Goal: Task Accomplishment & Management: Use online tool/utility

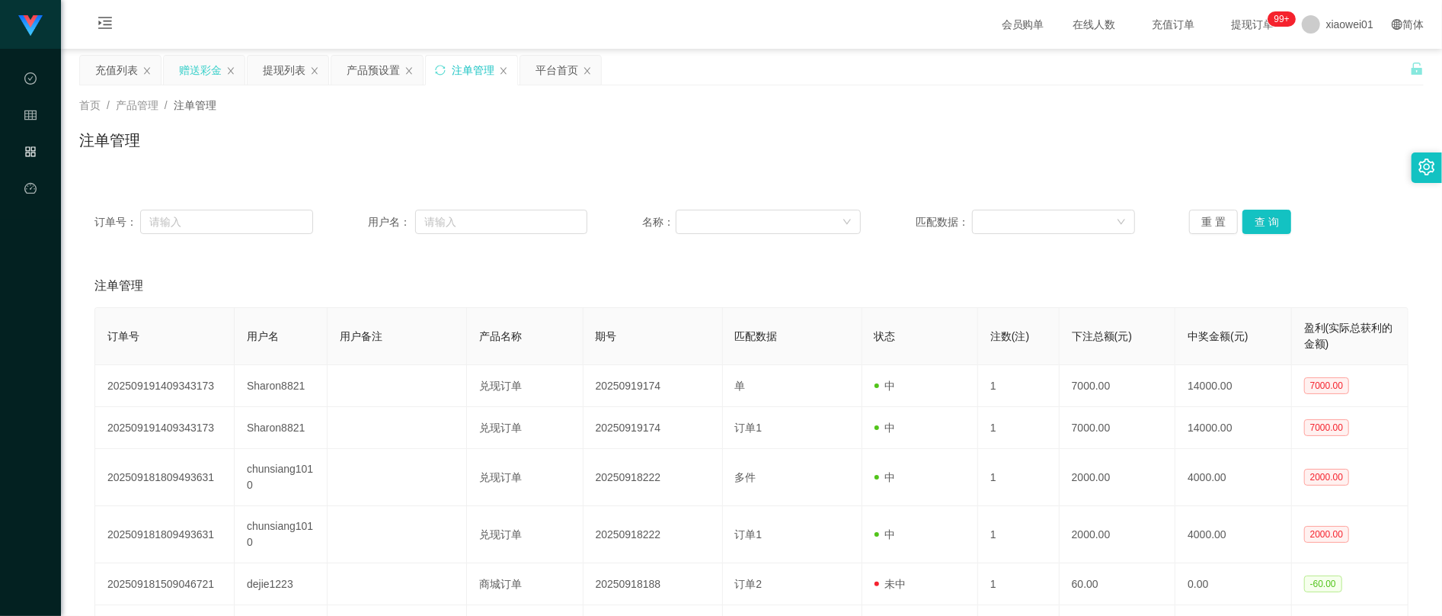
click at [193, 77] on div "赠送彩金" at bounding box center [200, 70] width 43 height 29
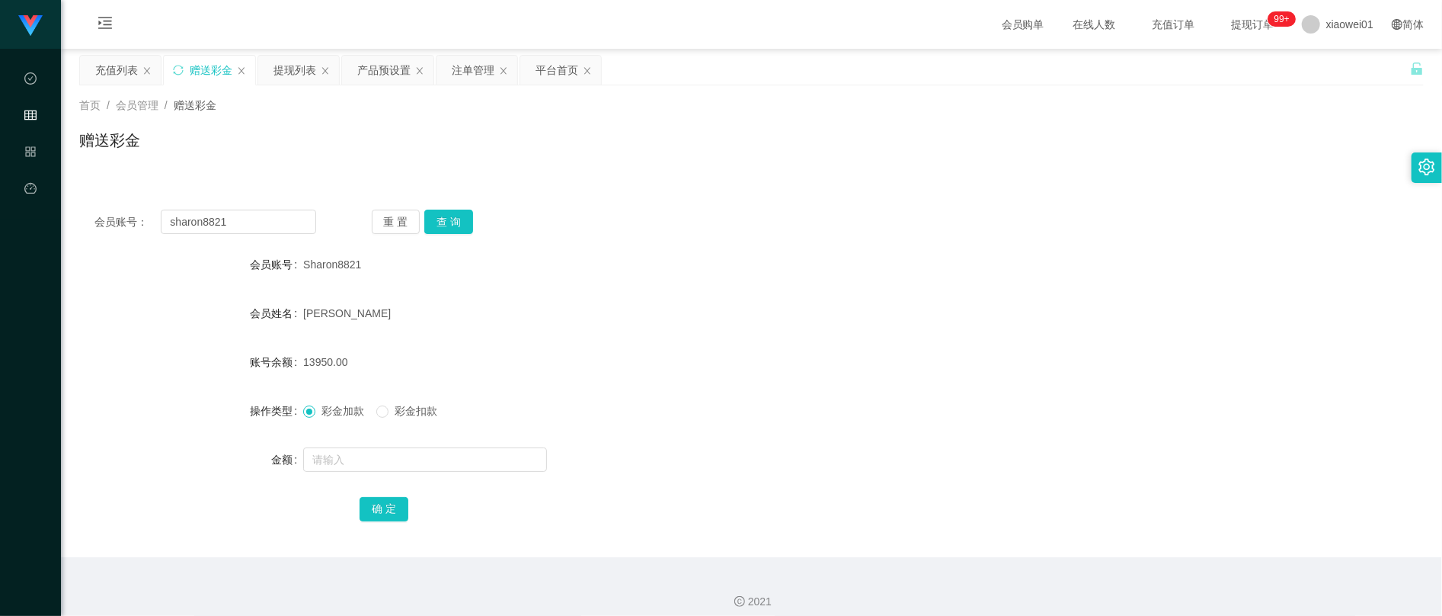
drag, startPoint x: 302, startPoint y: 361, endPoint x: 345, endPoint y: 364, distance: 43.5
click at [345, 364] on div "13950.00" at bounding box center [695, 362] width 785 height 30
click at [327, 364] on span "13950.00" at bounding box center [325, 362] width 44 height 12
click at [450, 215] on button "查 询" at bounding box center [448, 222] width 49 height 24
drag, startPoint x: 270, startPoint y: 223, endPoint x: -251, endPoint y: 160, distance: 525.0
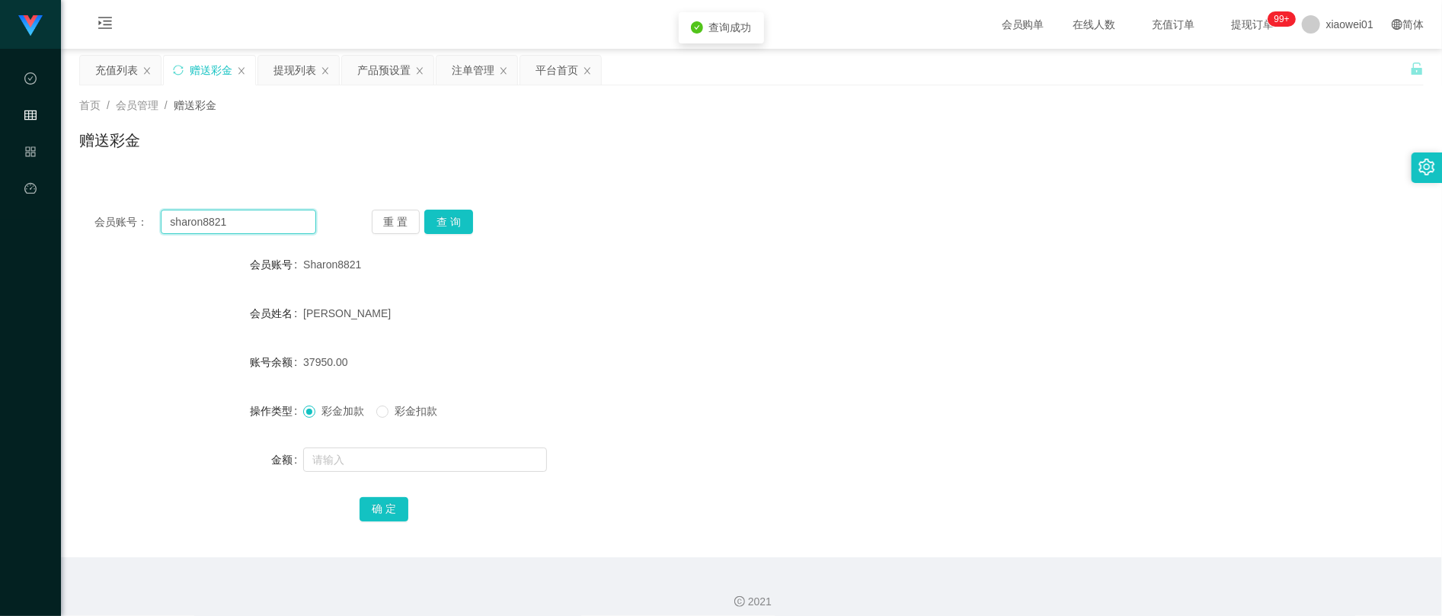
click at [0, 160] on html "工作台代理端 数据中心 会员管理 产品管理 平台首页 保存配置 重置配置 整体风格设置 主题色 导航设置 内容区域宽度 定宽 固定Header 固定侧边栏 其…" at bounding box center [721, 308] width 1442 height 616
drag, startPoint x: 507, startPoint y: 328, endPoint x: 431, endPoint y: 361, distance: 83.9
click at [507, 328] on div "[PERSON_NAME]" at bounding box center [695, 313] width 785 height 30
click at [251, 216] on input "sharon8821" at bounding box center [238, 222] width 155 height 24
click at [392, 411] on span "彩金扣款" at bounding box center [416, 411] width 55 height 12
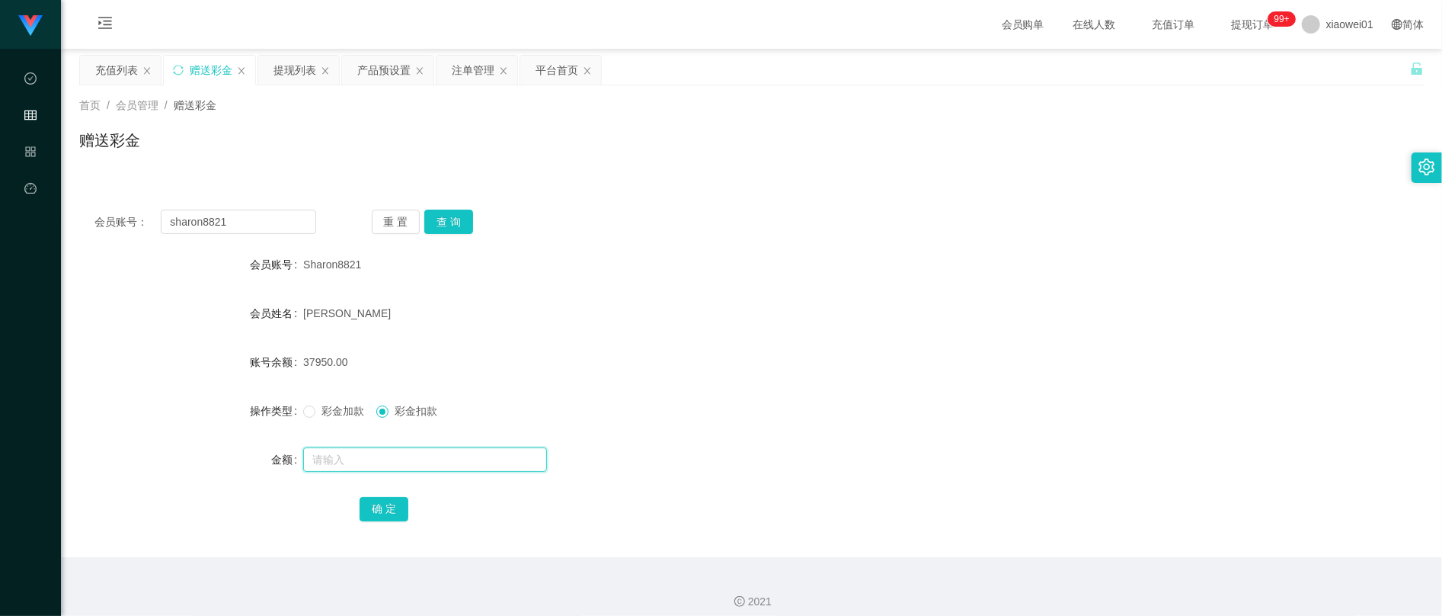
click at [421, 470] on input "text" at bounding box center [425, 459] width 244 height 24
type input "7"
click at [299, 356] on label "账号余额" at bounding box center [276, 362] width 53 height 12
click at [315, 357] on span "37950.00" at bounding box center [325, 362] width 44 height 12
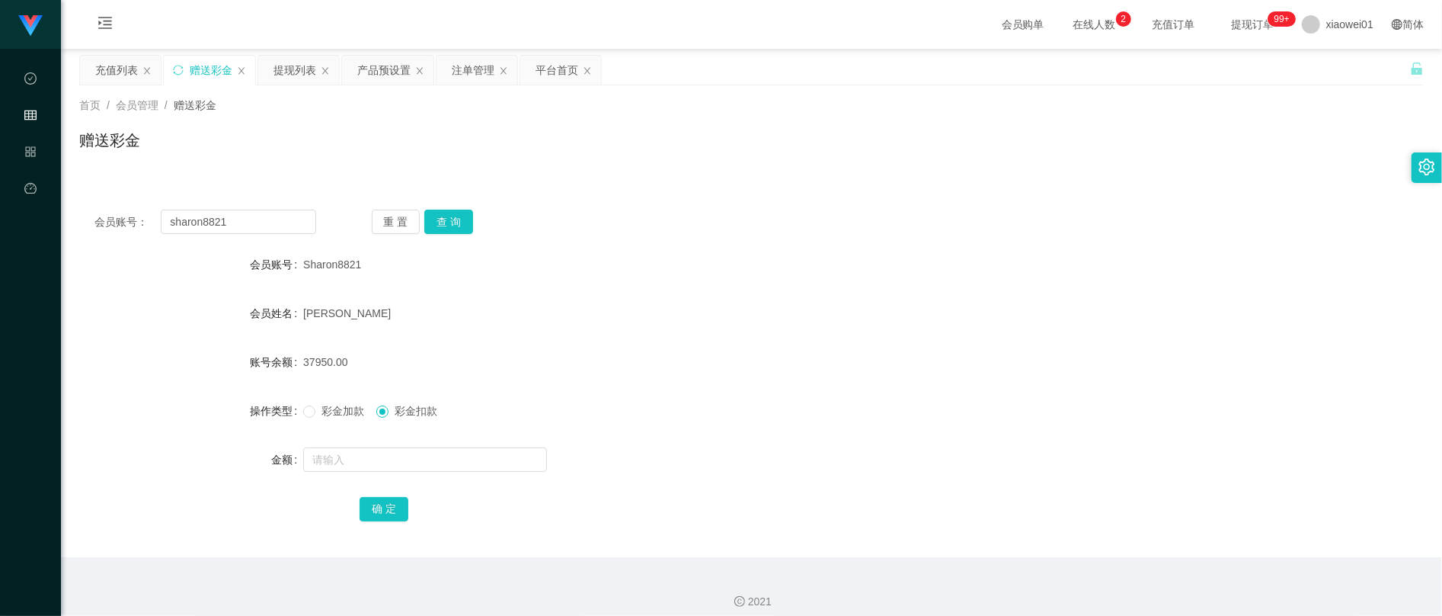
copy span "37950.00"
click at [553, 76] on div "平台首页" at bounding box center [557, 70] width 43 height 29
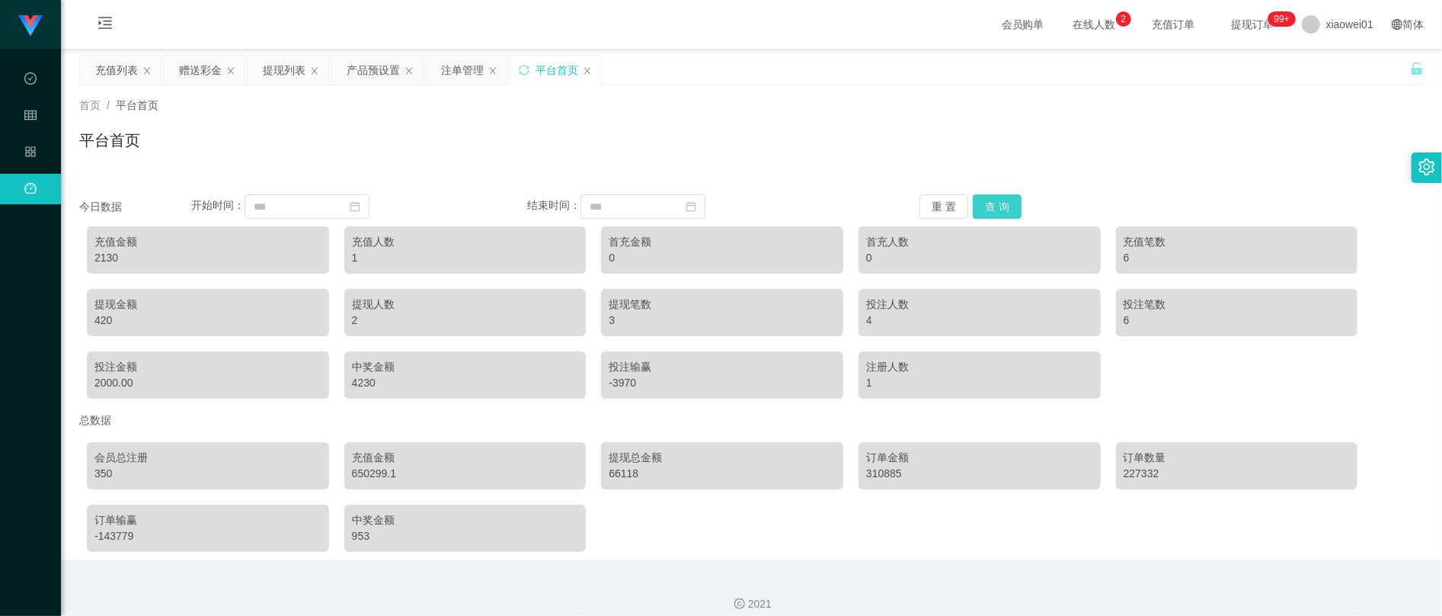
click at [1000, 207] on button "查 询" at bounding box center [997, 206] width 49 height 24
click at [735, 105] on div "首页 / 平台首页 /" at bounding box center [751, 106] width 1345 height 16
click at [235, 74] on icon "图标: close" at bounding box center [230, 70] width 9 height 9
click at [199, 74] on div "提现列表" at bounding box center [200, 70] width 43 height 29
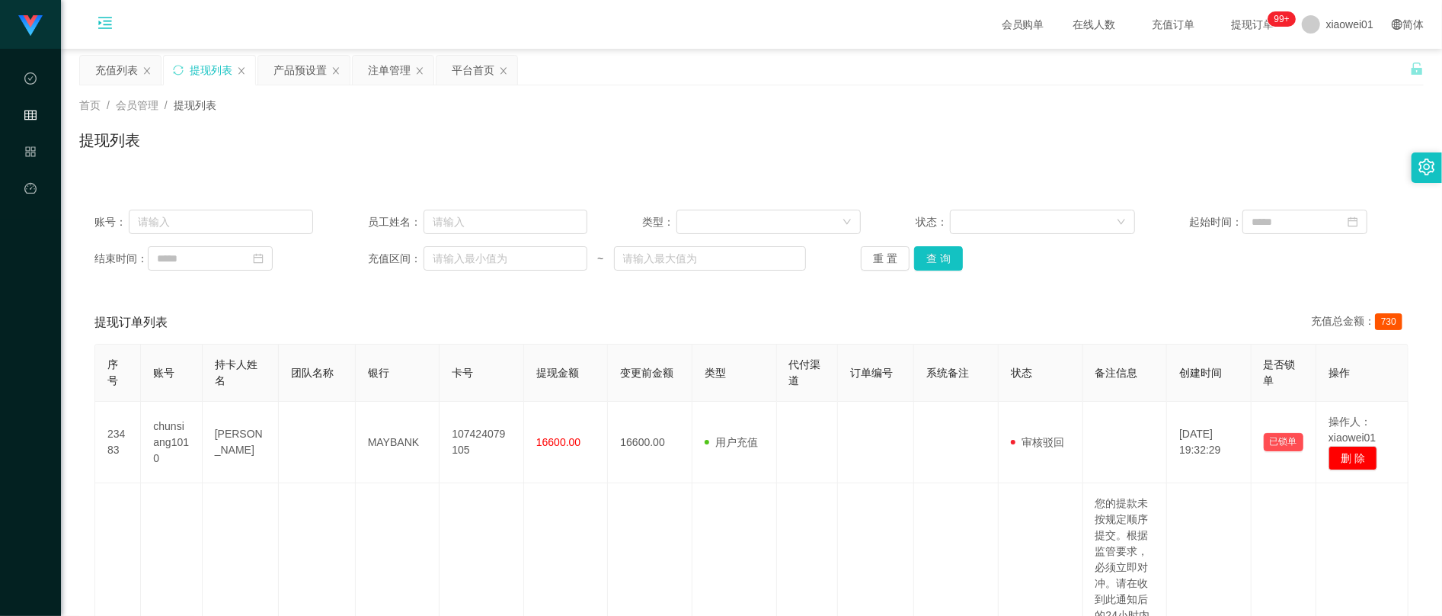
click at [98, 37] on icon "图标: menu-unfold" at bounding box center [105, 25] width 52 height 49
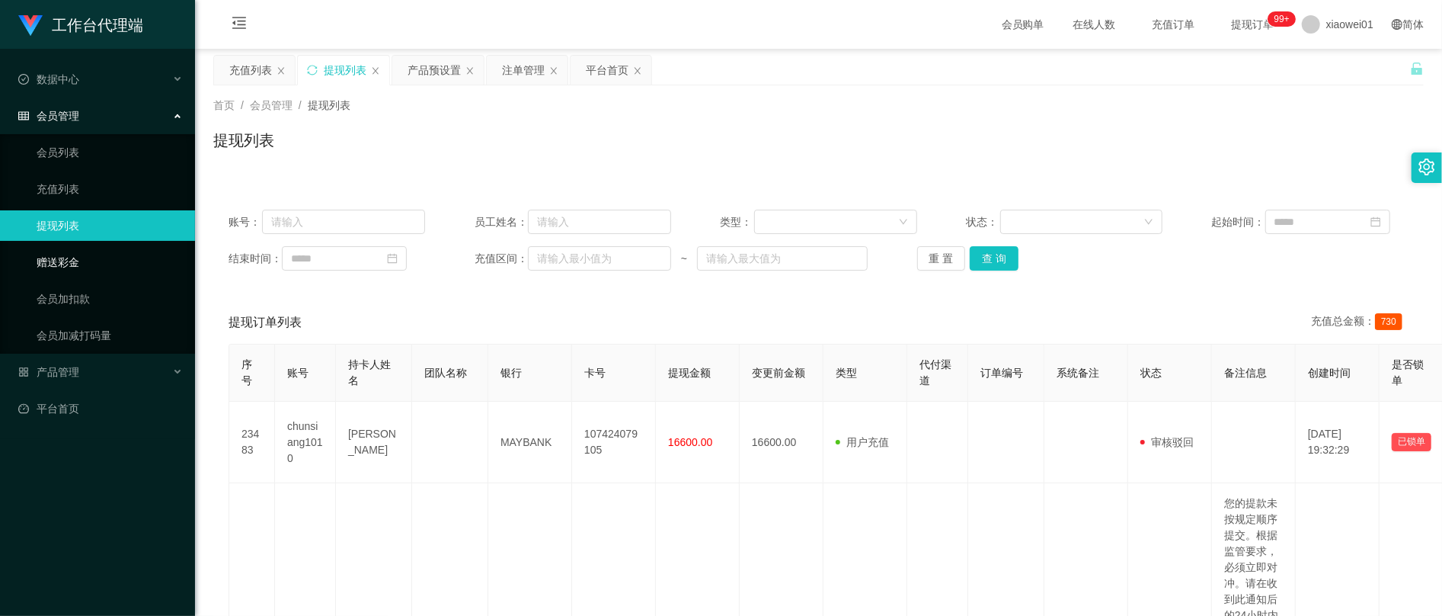
click at [83, 251] on link "赠送彩金" at bounding box center [110, 262] width 146 height 30
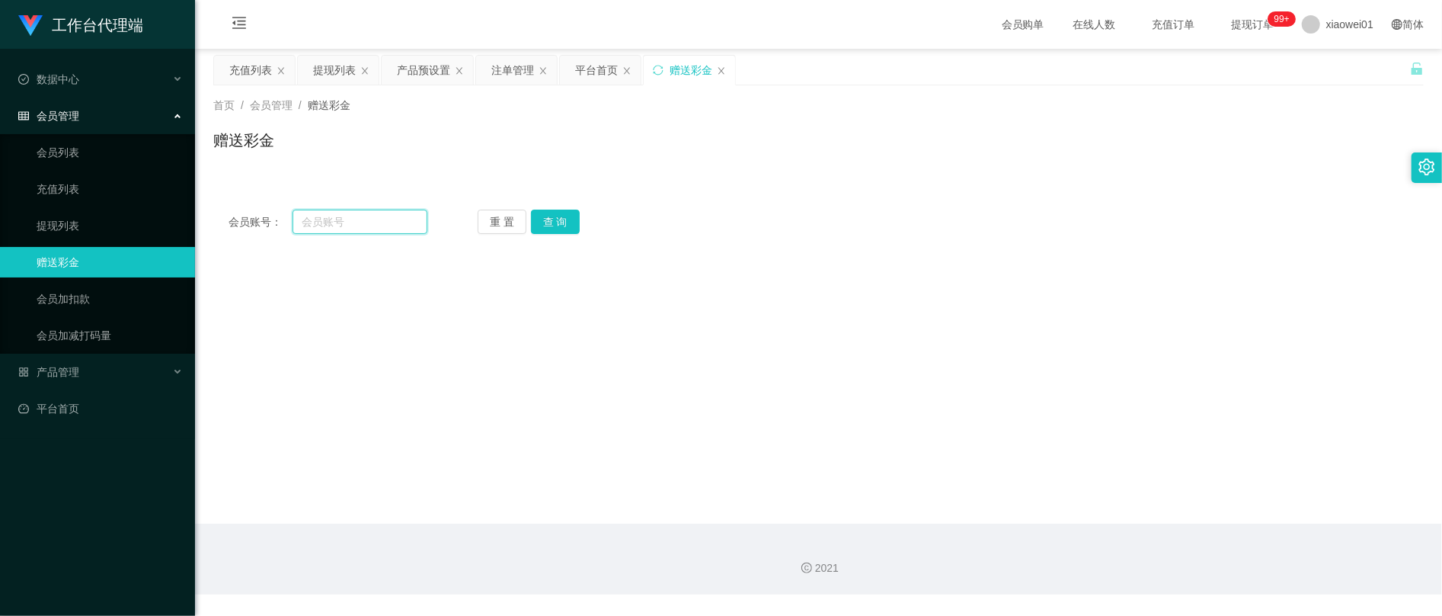
click at [363, 223] on input "text" at bounding box center [360, 222] width 135 height 24
paste input "timothy6683"
type input "timothy6683"
click at [552, 223] on button "查 询" at bounding box center [555, 222] width 49 height 24
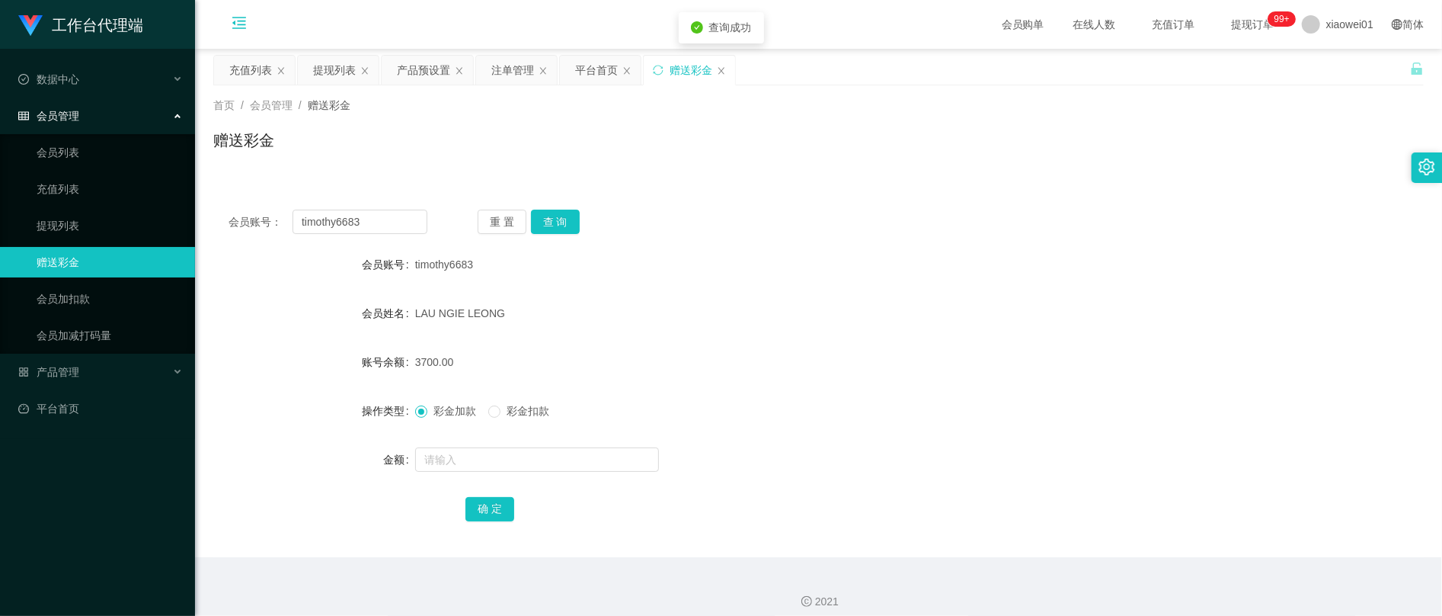
click at [242, 17] on icon "图标: menu-fold" at bounding box center [239, 23] width 14 height 12
